Goal: Information Seeking & Learning: Learn about a topic

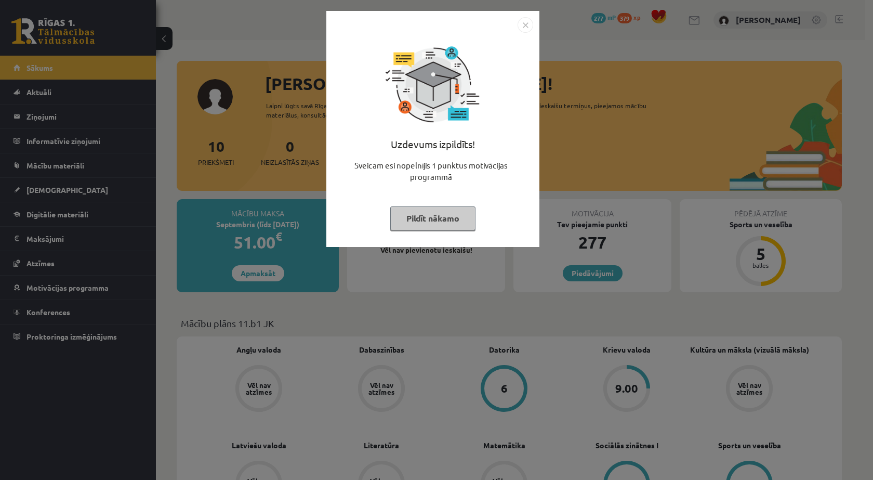
click at [531, 24] on img "Close" at bounding box center [525, 25] width 16 height 16
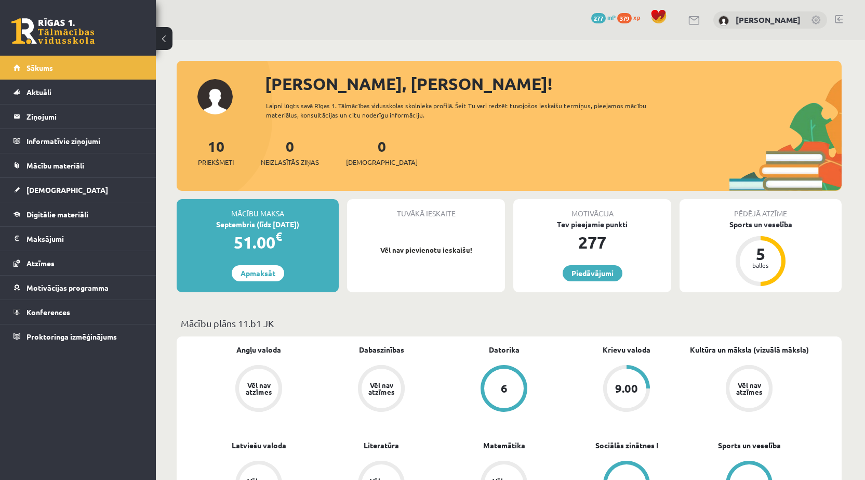
click at [606, 18] on span "277" at bounding box center [598, 18] width 15 height 10
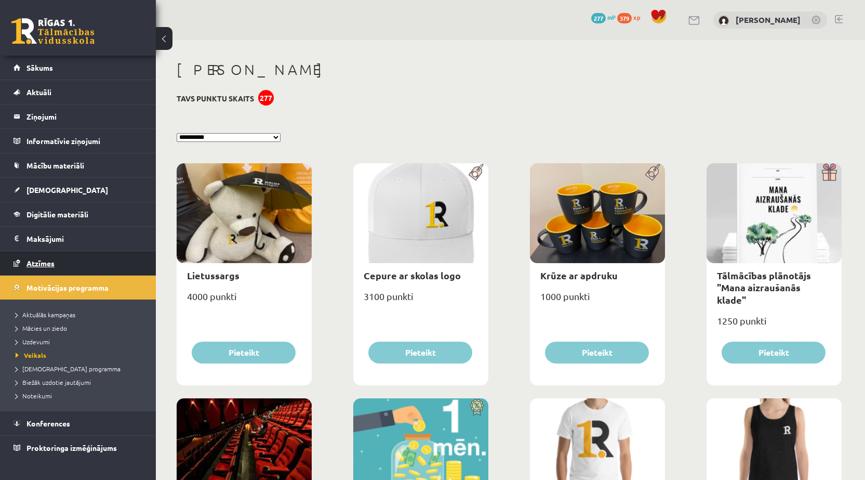
click at [86, 258] on link "Atzīmes" at bounding box center [78, 263] width 129 height 24
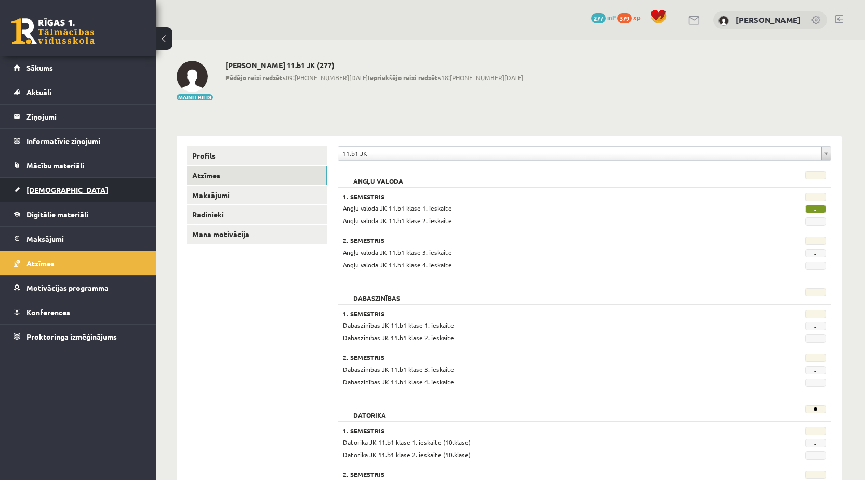
click at [82, 189] on link "[DEMOGRAPHIC_DATA]" at bounding box center [78, 190] width 129 height 24
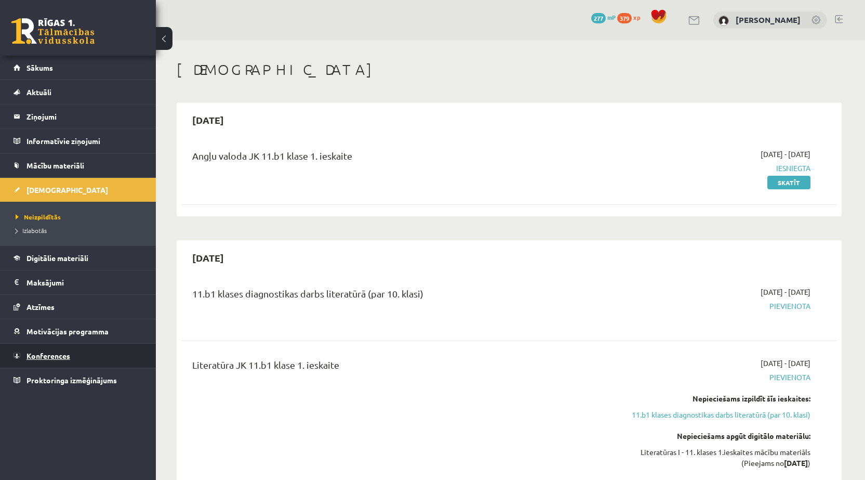
click at [110, 346] on link "Konferences" at bounding box center [78, 355] width 129 height 24
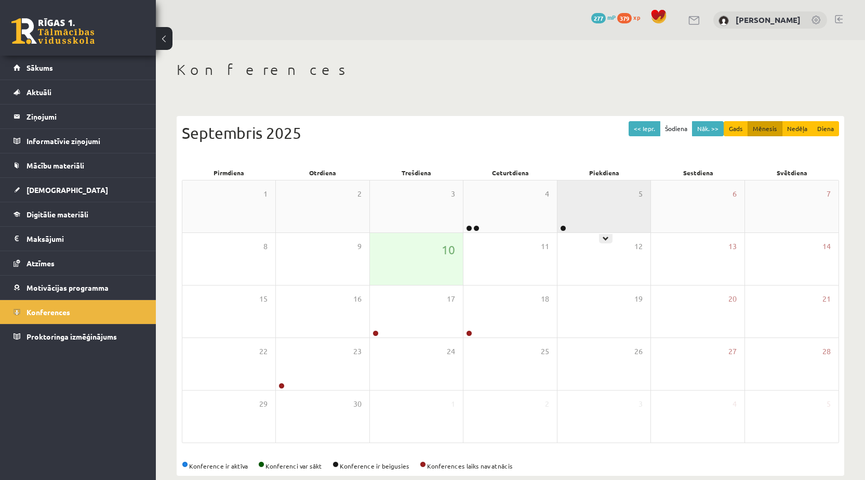
drag, startPoint x: 597, startPoint y: 212, endPoint x: 606, endPoint y: 210, distance: 8.6
click at [606, 210] on div "5" at bounding box center [603, 206] width 93 height 52
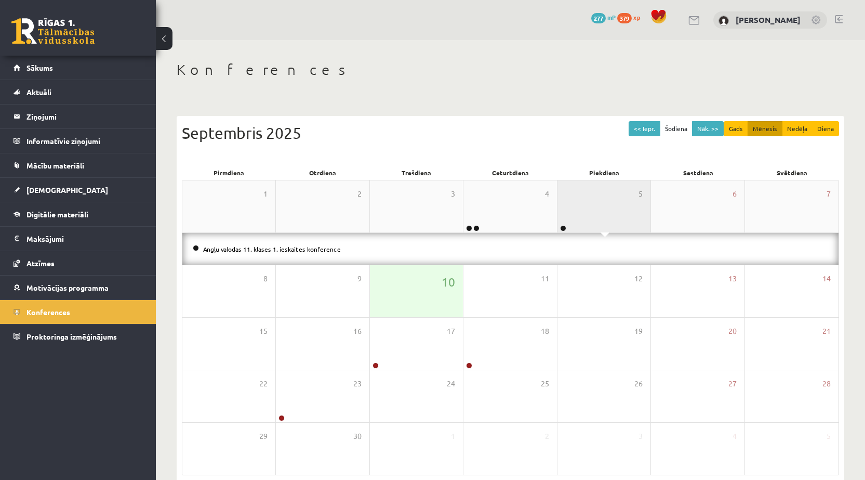
click at [606, 210] on div "5" at bounding box center [603, 206] width 93 height 52
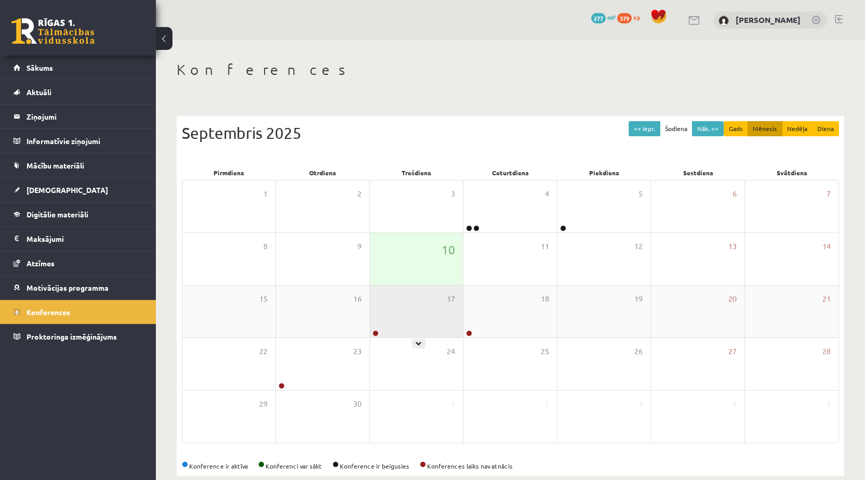
click at [414, 297] on div "17" at bounding box center [416, 311] width 93 height 52
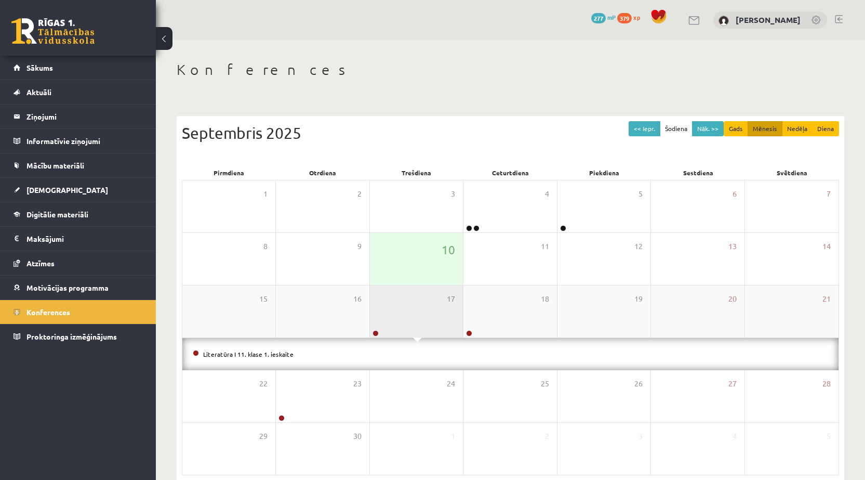
click at [414, 297] on div "17" at bounding box center [416, 311] width 93 height 52
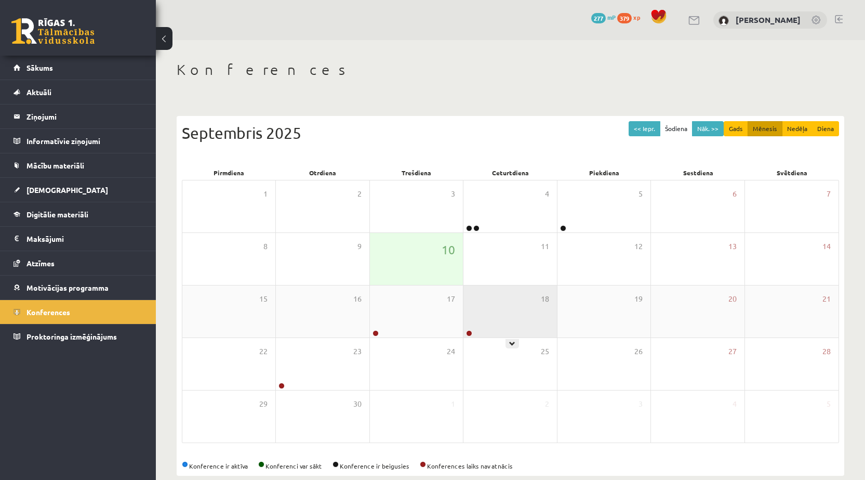
click at [467, 314] on div "18" at bounding box center [509, 311] width 93 height 52
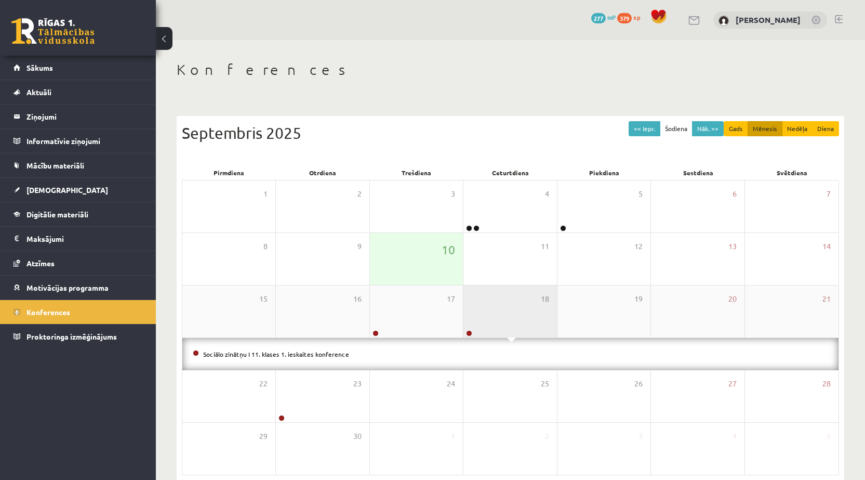
click at [467, 314] on div "18" at bounding box center [509, 311] width 93 height 52
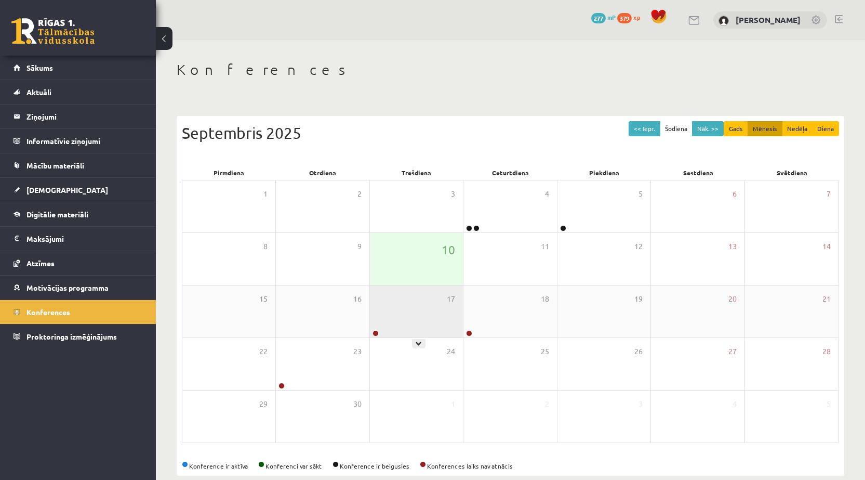
click at [449, 315] on div "17" at bounding box center [416, 311] width 93 height 52
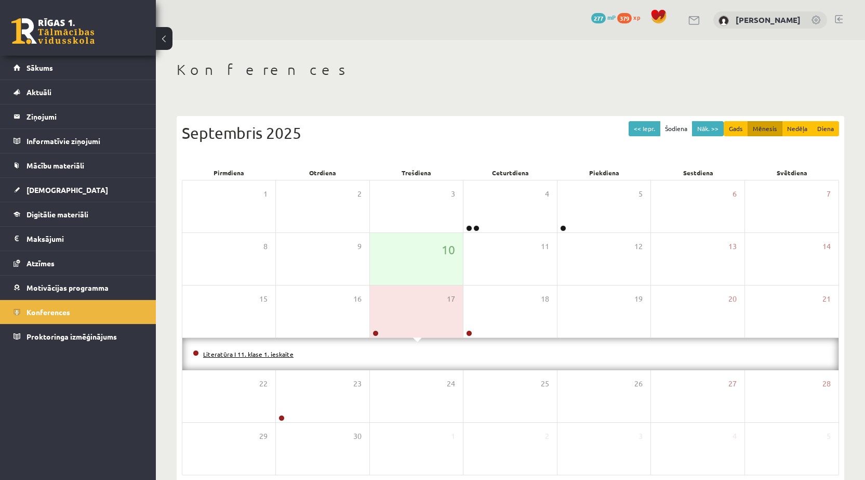
click at [232, 351] on link "Literatūra I 11. klase 1. ieskaite" at bounding box center [248, 354] width 90 height 8
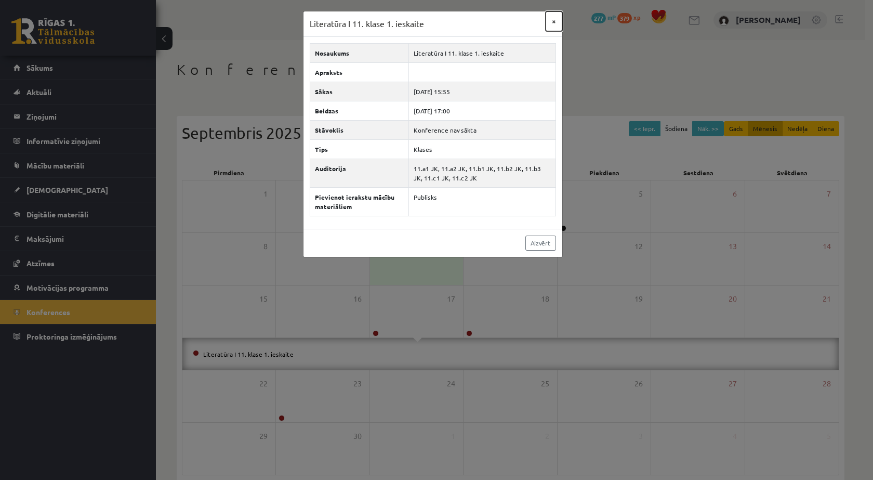
click at [551, 24] on button "×" at bounding box center [554, 21] width 17 height 20
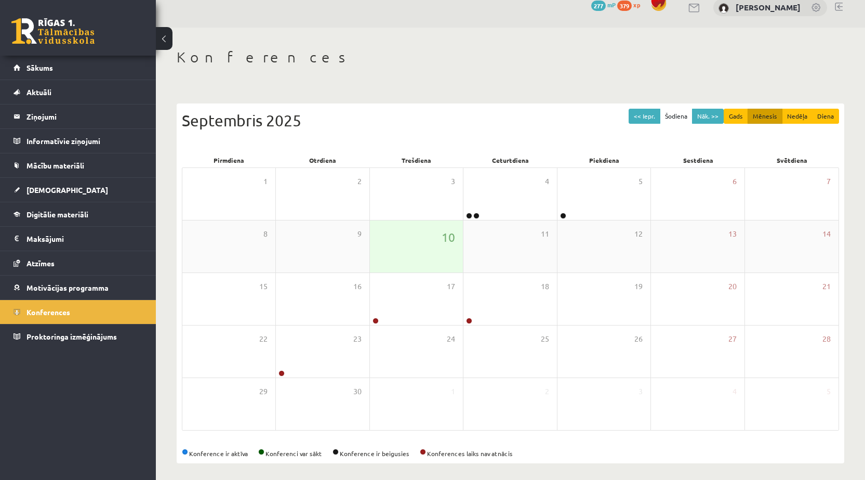
scroll to position [17, 0]
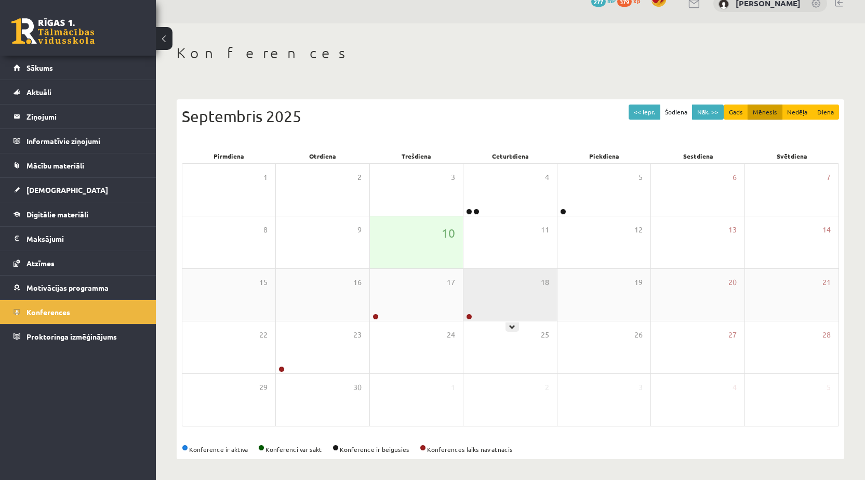
click at [521, 276] on div "18" at bounding box center [509, 295] width 93 height 52
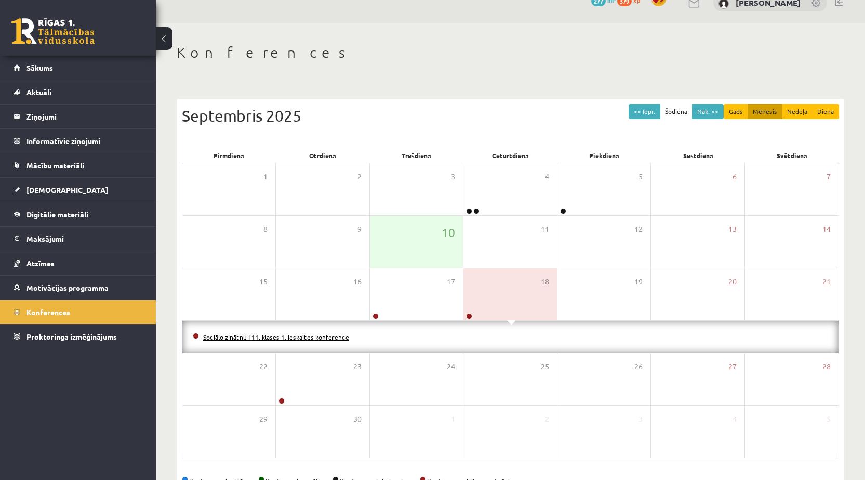
click at [324, 335] on link "Sociālo zinātņu I 11. klases 1. ieskaites konference" at bounding box center [276, 337] width 146 height 8
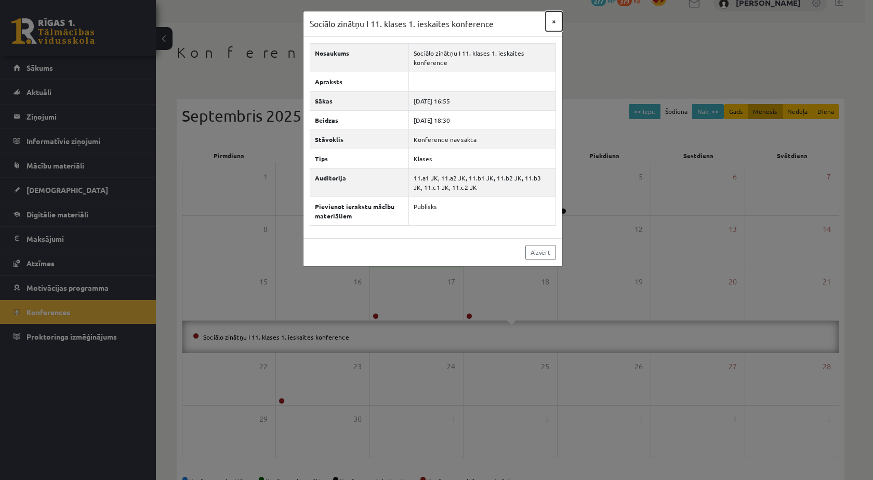
click at [550, 23] on button "×" at bounding box center [554, 21] width 17 height 20
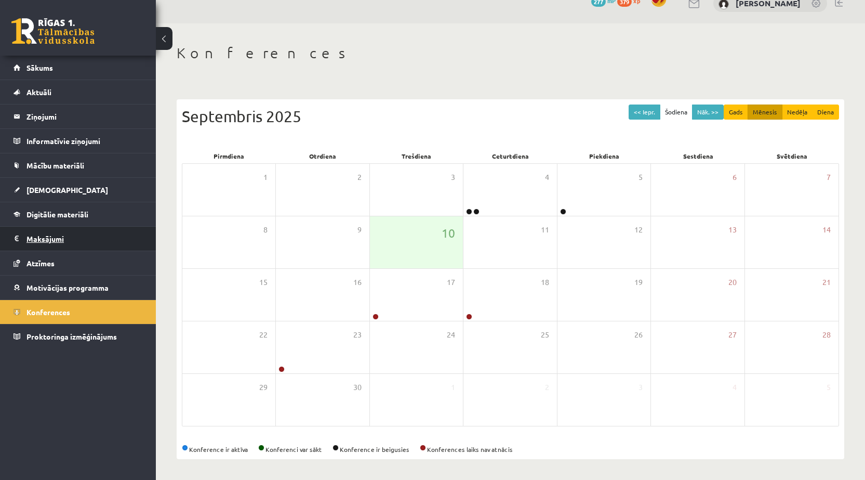
click at [69, 238] on legend "Maksājumi 0" at bounding box center [84, 239] width 116 height 24
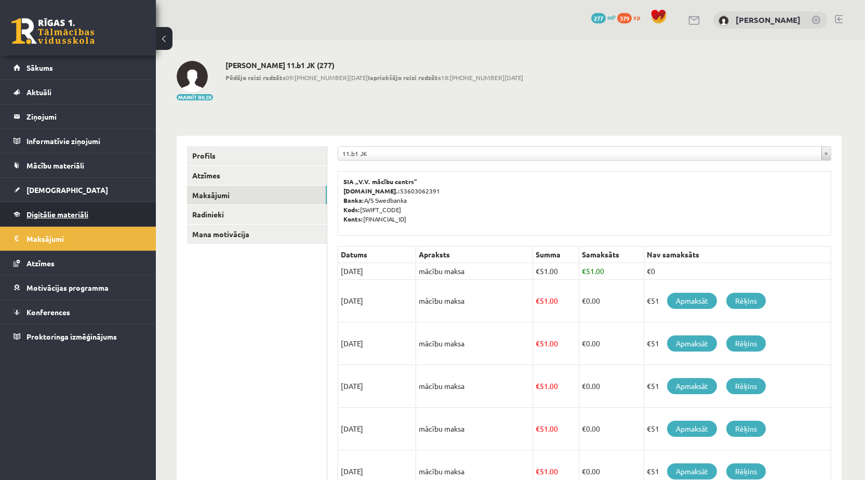
click at [101, 208] on link "Digitālie materiāli" at bounding box center [78, 214] width 129 height 24
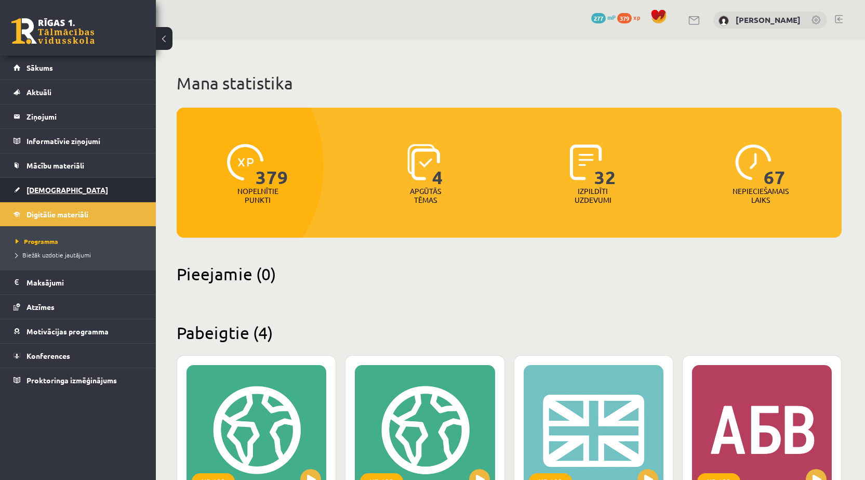
click at [62, 178] on link "[DEMOGRAPHIC_DATA]" at bounding box center [78, 190] width 129 height 24
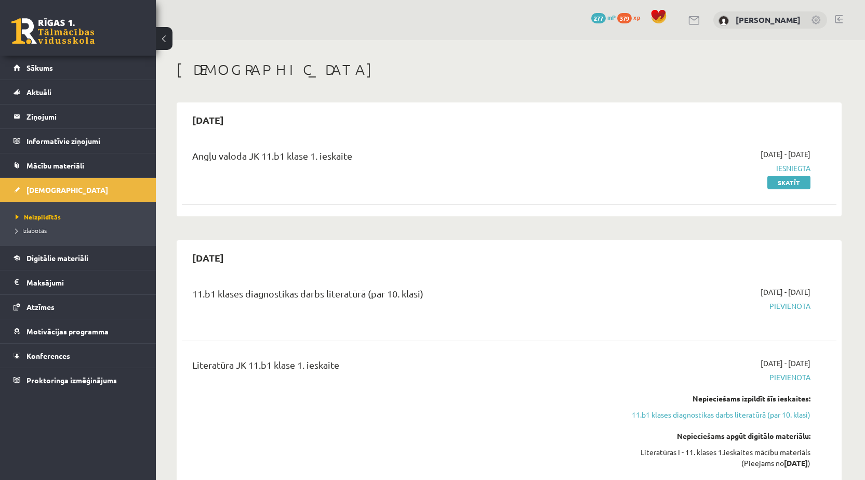
scroll to position [52, 0]
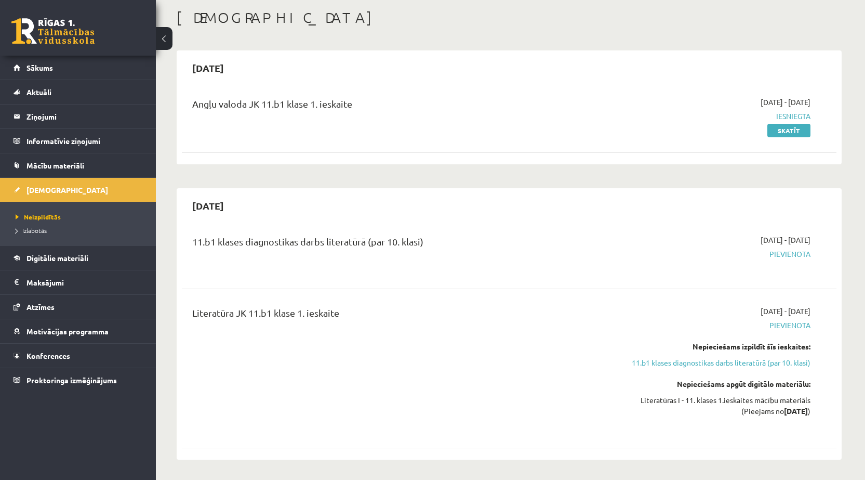
click at [799, 255] on span "Pievienota" at bounding box center [713, 253] width 196 height 11
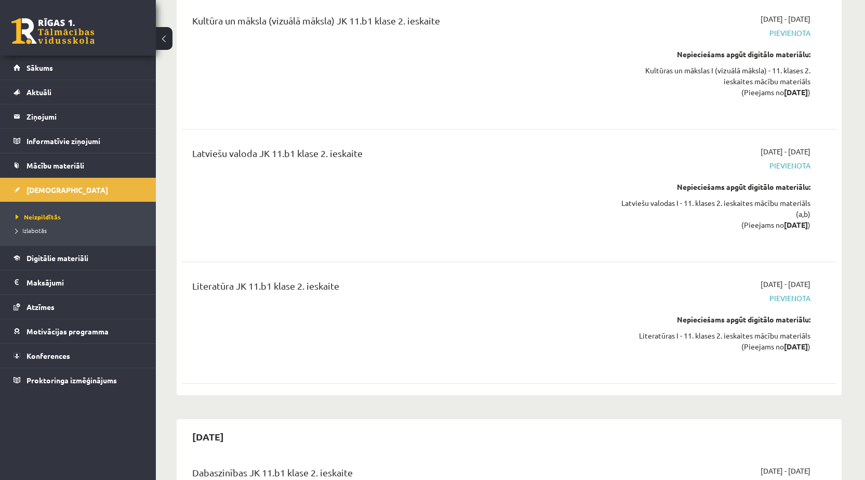
scroll to position [2716, 0]
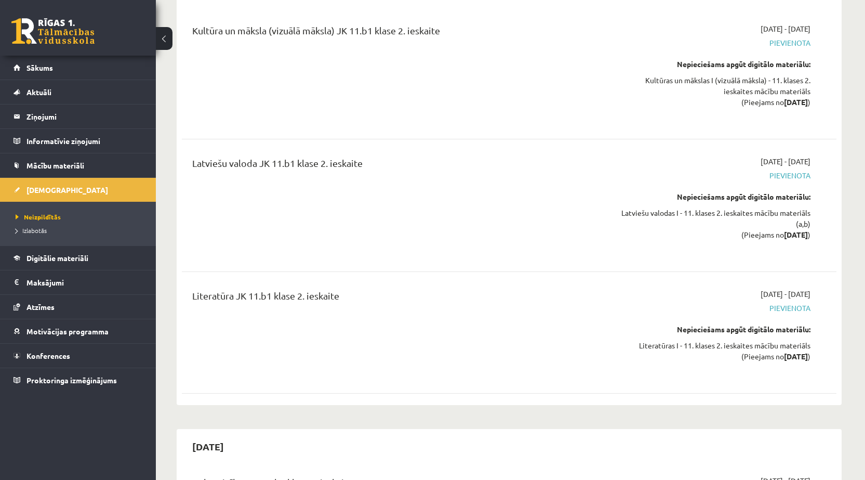
click at [491, 324] on div "Literatūra JK 11.b1 klase 2. ieskaite" at bounding box center [395, 332] width 422 height 88
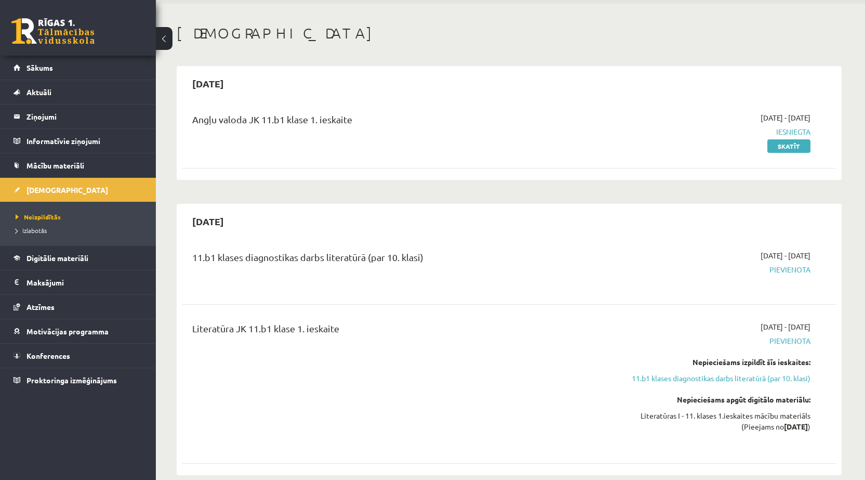
scroll to position [0, 0]
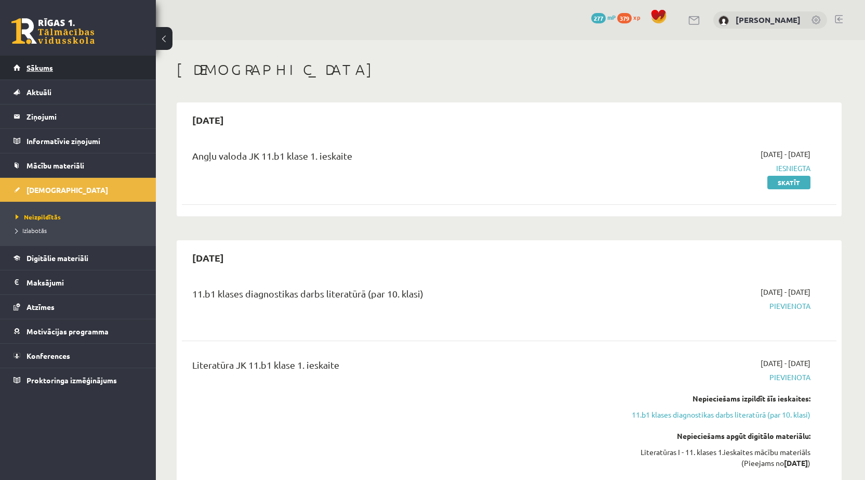
click at [85, 60] on link "Sākums" at bounding box center [78, 68] width 129 height 24
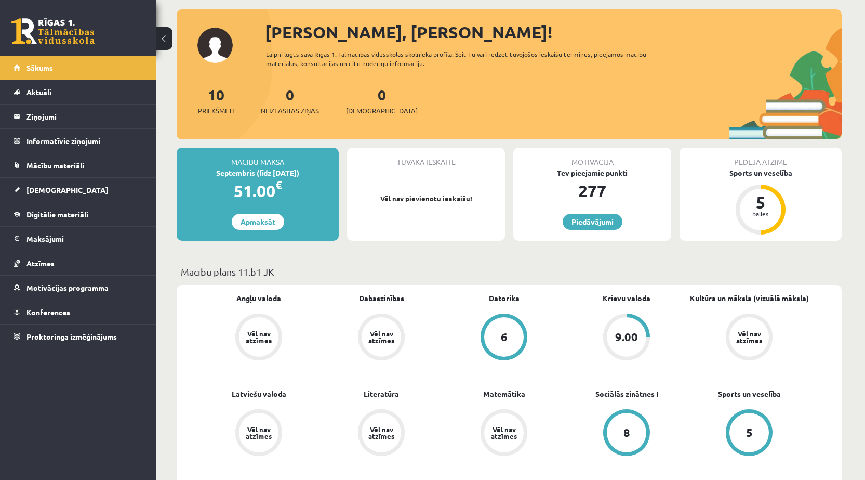
scroll to position [52, 0]
click at [70, 91] on link "Aktuāli" at bounding box center [78, 92] width 129 height 24
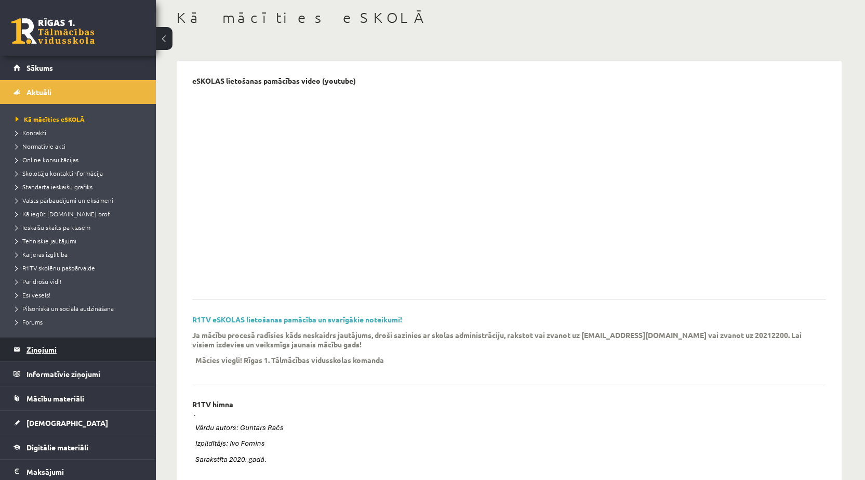
click at [98, 355] on legend "Ziņojumi 0" at bounding box center [84, 349] width 116 height 24
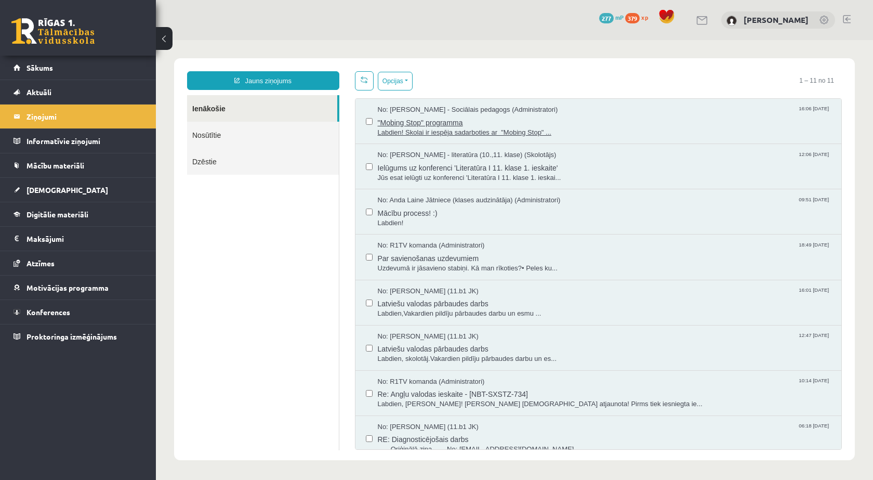
click at [515, 125] on span ""Mobing Stop" programma" at bounding box center [605, 121] width 454 height 13
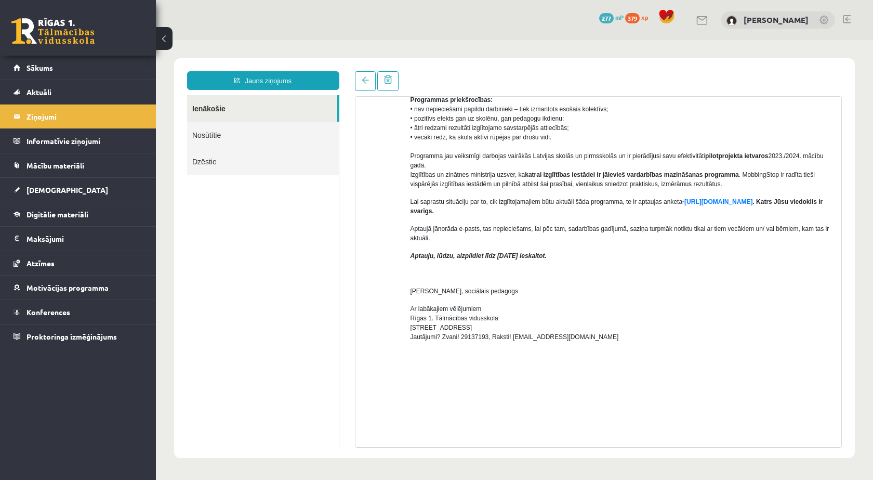
scroll to position [251, 0]
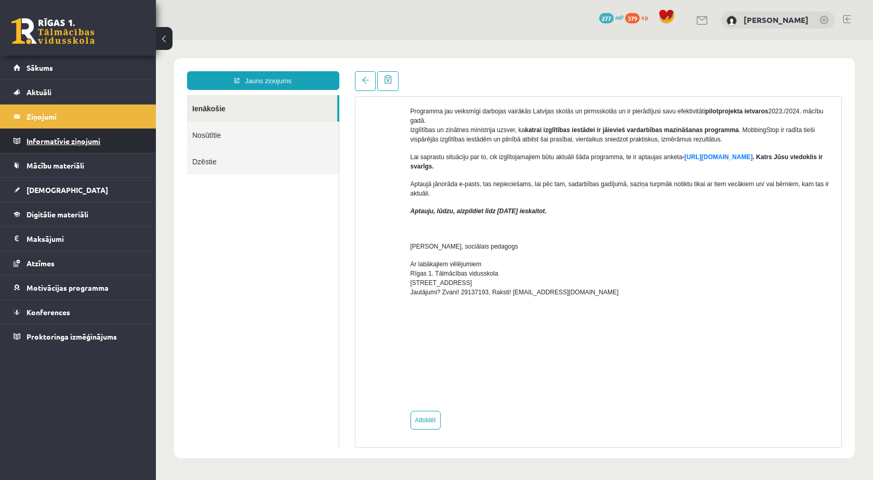
click at [111, 136] on legend "Informatīvie ziņojumi 0" at bounding box center [84, 141] width 116 height 24
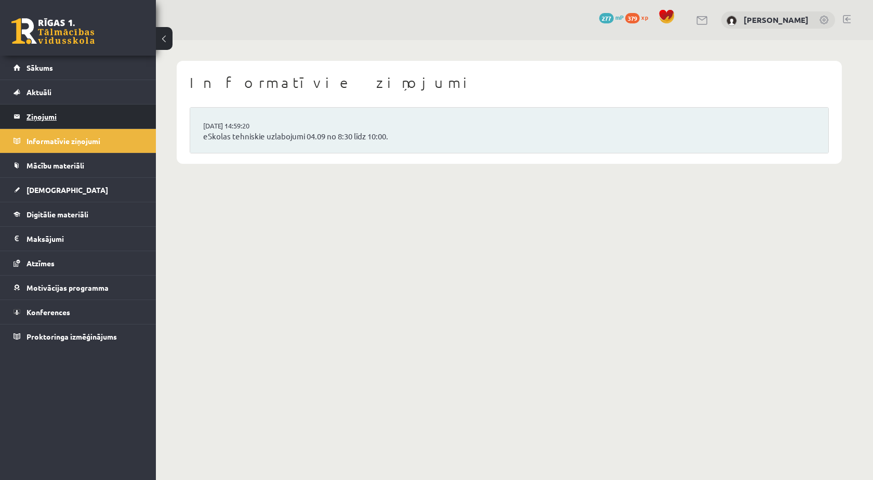
click at [106, 112] on legend "Ziņojumi 0" at bounding box center [84, 116] width 116 height 24
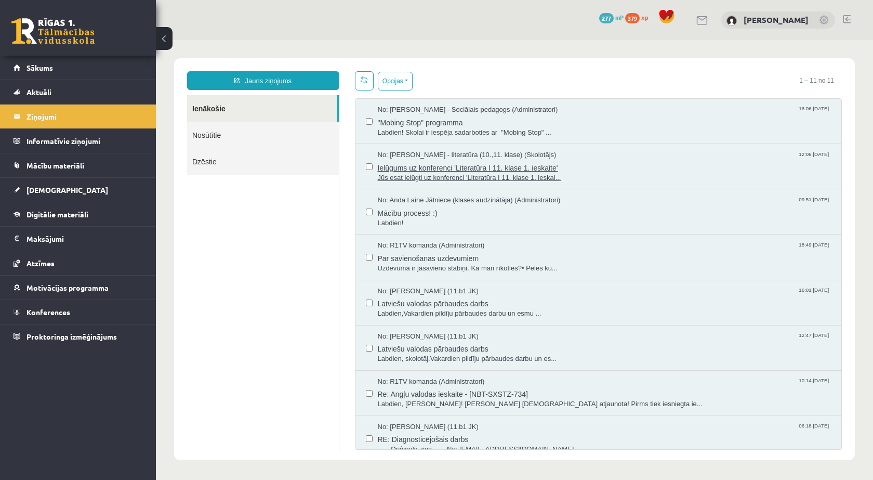
click at [431, 163] on span "Ielūgums uz konferenci 'Literatūra I 11. klase 1. ieskaite'" at bounding box center [605, 166] width 454 height 13
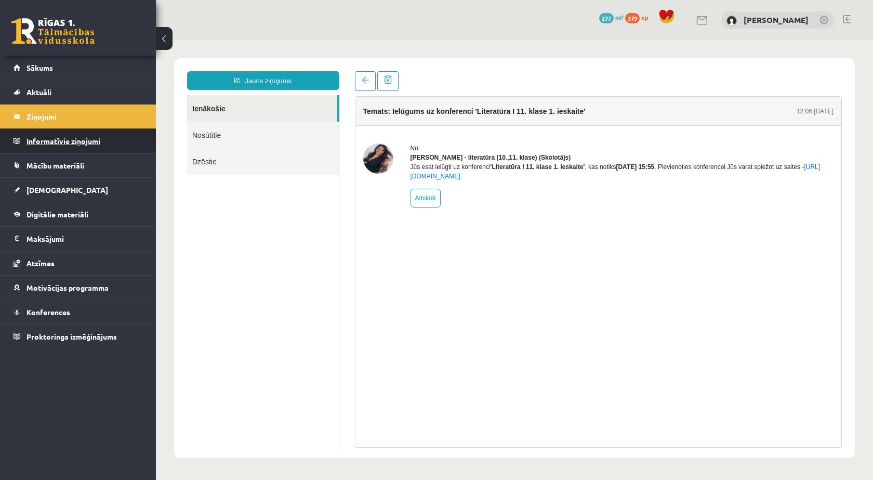
click at [104, 140] on legend "Informatīvie ziņojumi 0" at bounding box center [84, 141] width 116 height 24
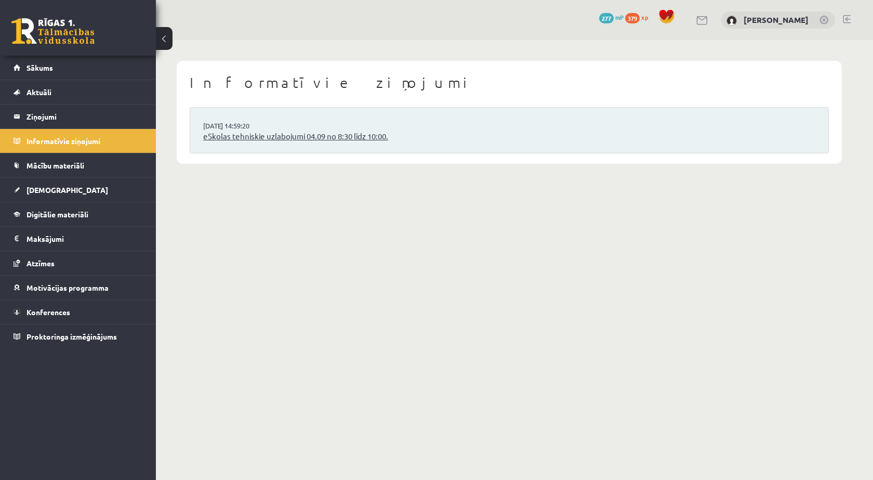
click at [225, 131] on link "eSkolas tehniskie uzlabojumi 04.09 no 8:30 līdz 10:00." at bounding box center [509, 136] width 612 height 12
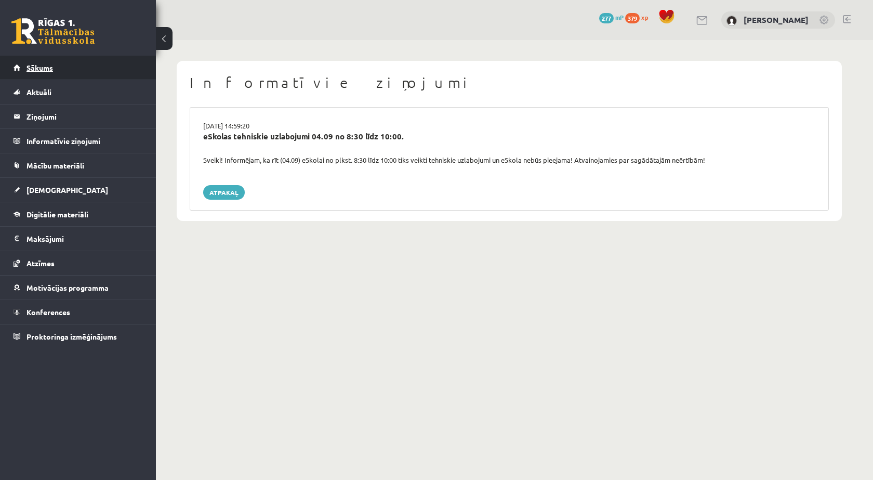
click at [85, 61] on link "Sākums" at bounding box center [78, 68] width 129 height 24
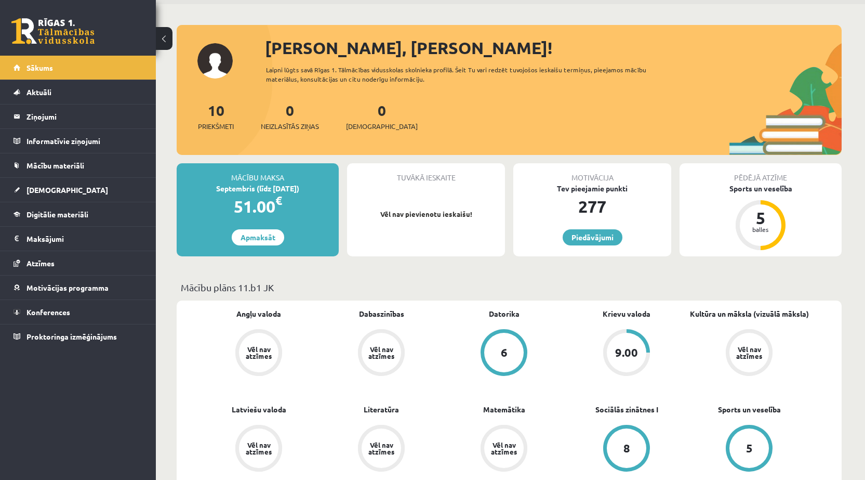
scroll to position [52, 0]
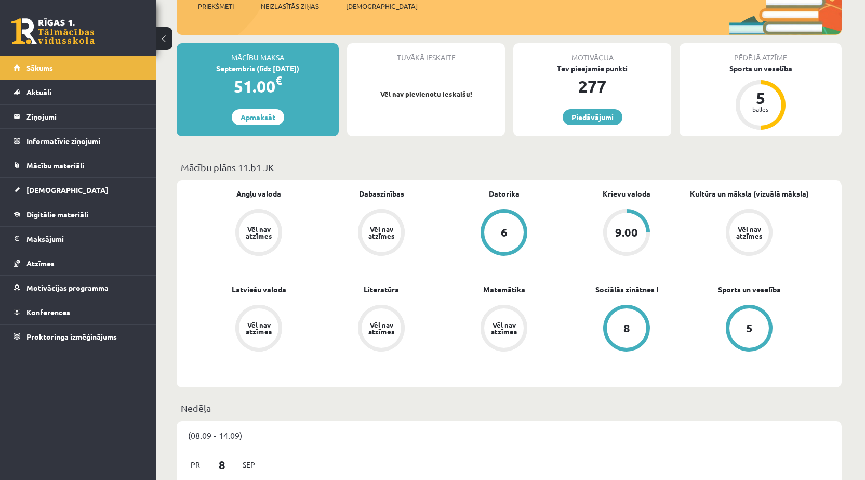
scroll to position [0, 0]
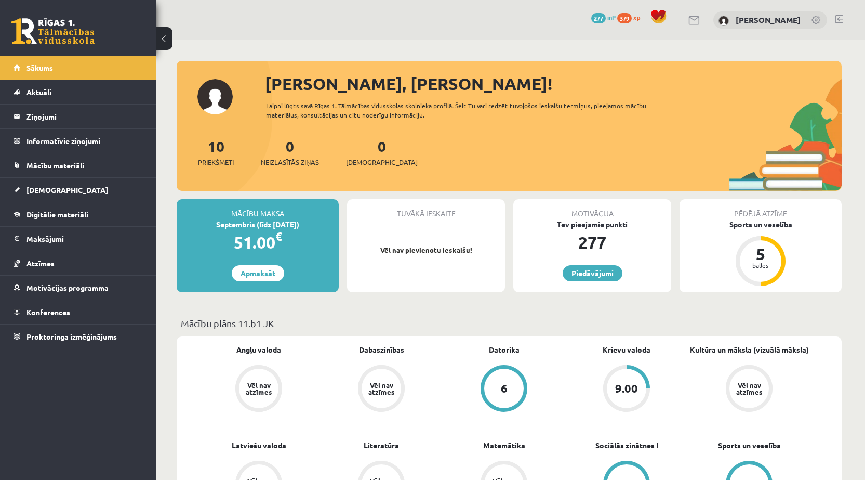
click at [838, 20] on link at bounding box center [839, 19] width 8 height 8
